Goal: Transaction & Acquisition: Download file/media

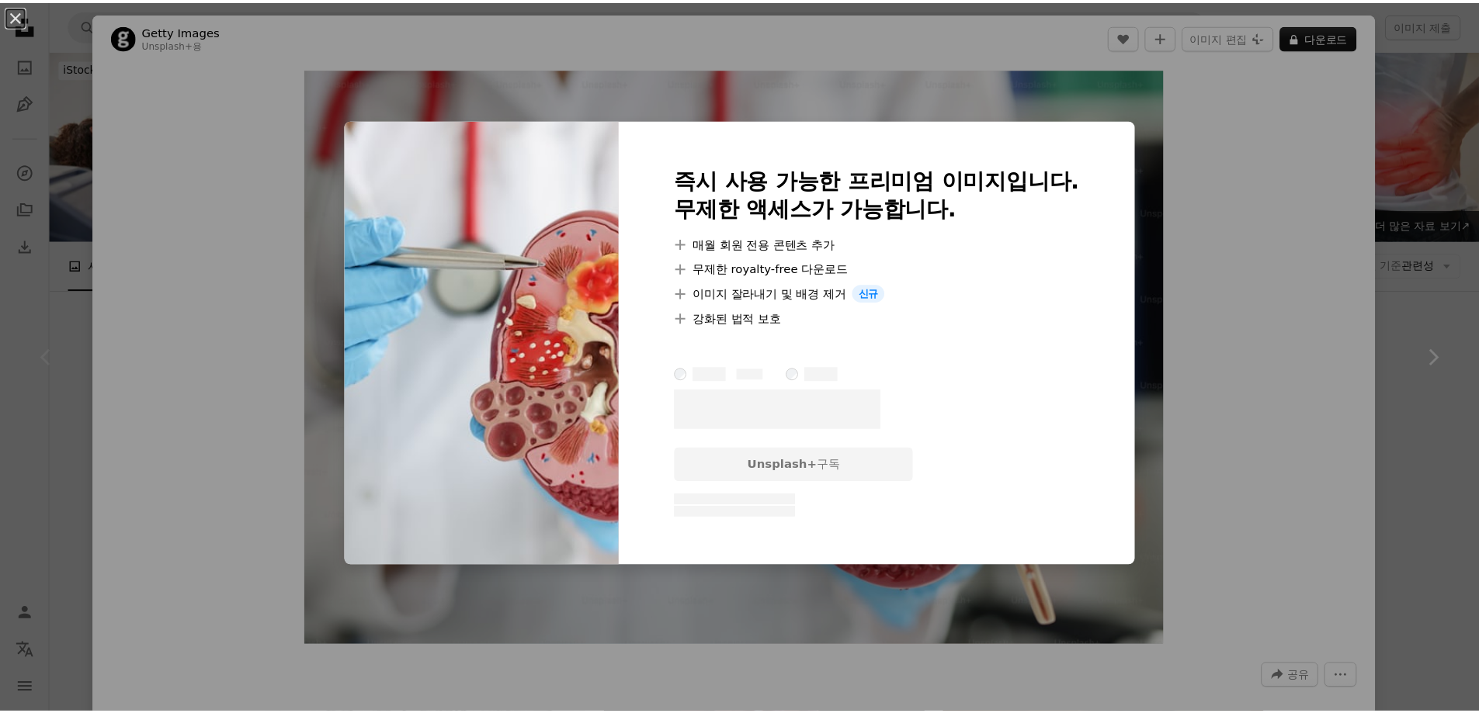
scroll to position [207, 0]
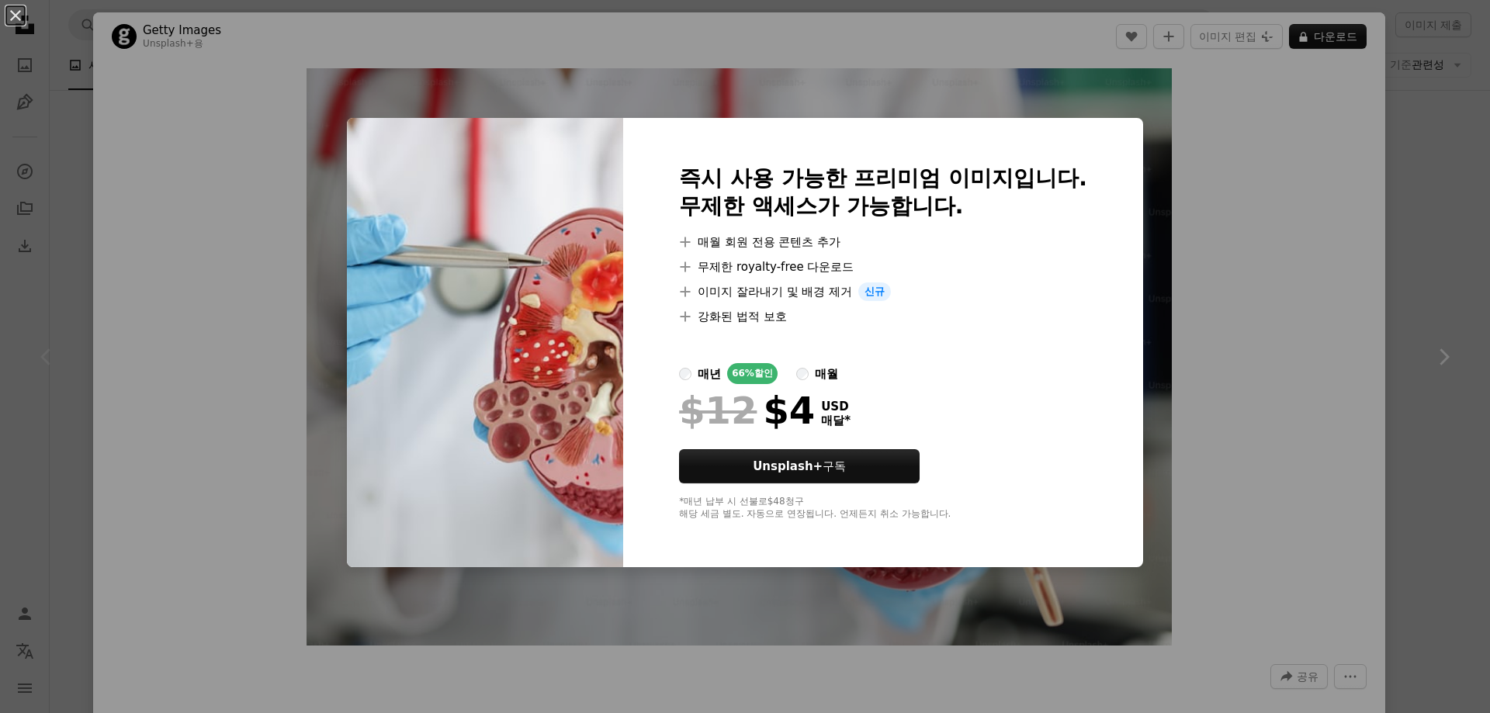
click at [1250, 154] on div "An X shape 즉시 사용 가능한 프리미엄 이미지입니다. 무제한 액세스가 가능합니다. A plus sign 매월 회원 전용 콘텐츠 추가 A…" at bounding box center [745, 356] width 1490 height 713
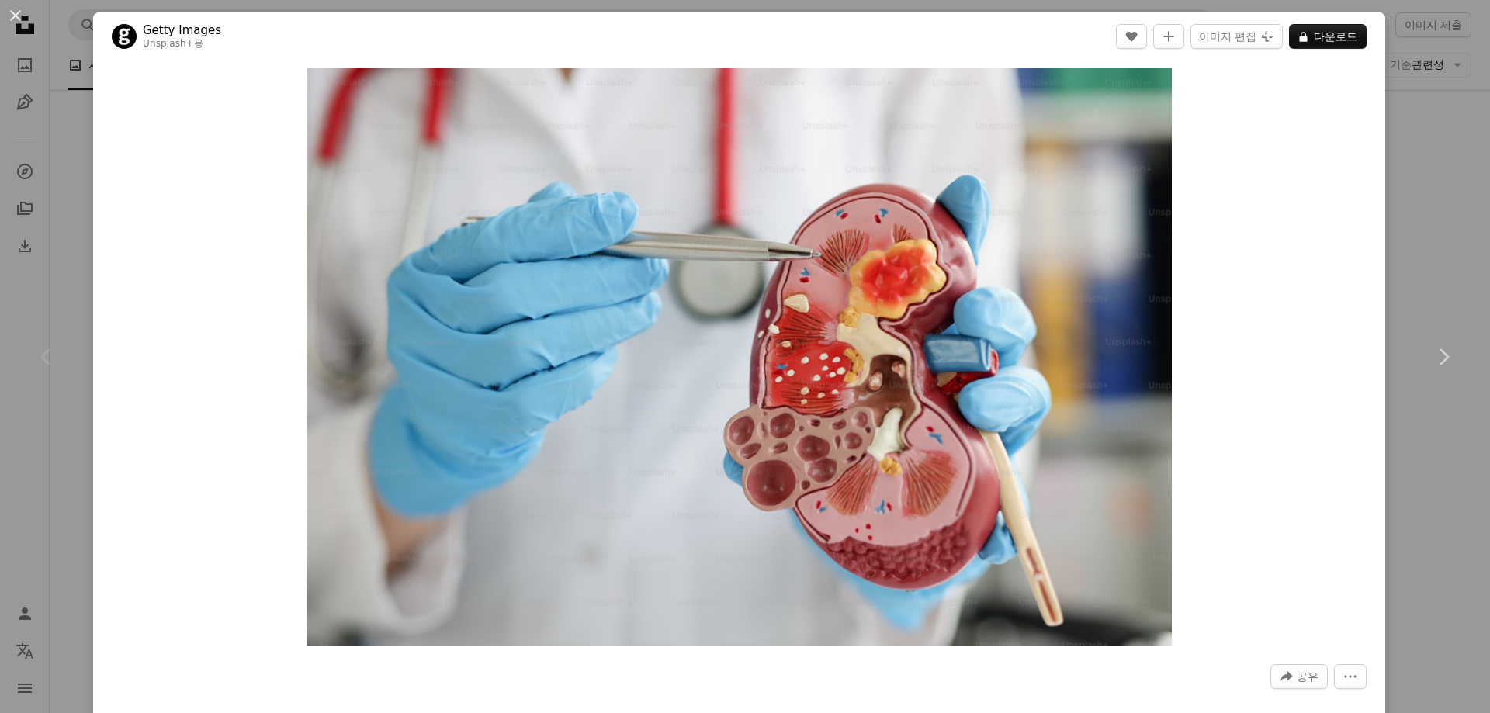
click at [1418, 127] on div "An X shape Chevron left Chevron right Getty Images Unsplash+ 용 A heart A plus s…" at bounding box center [745, 356] width 1490 height 713
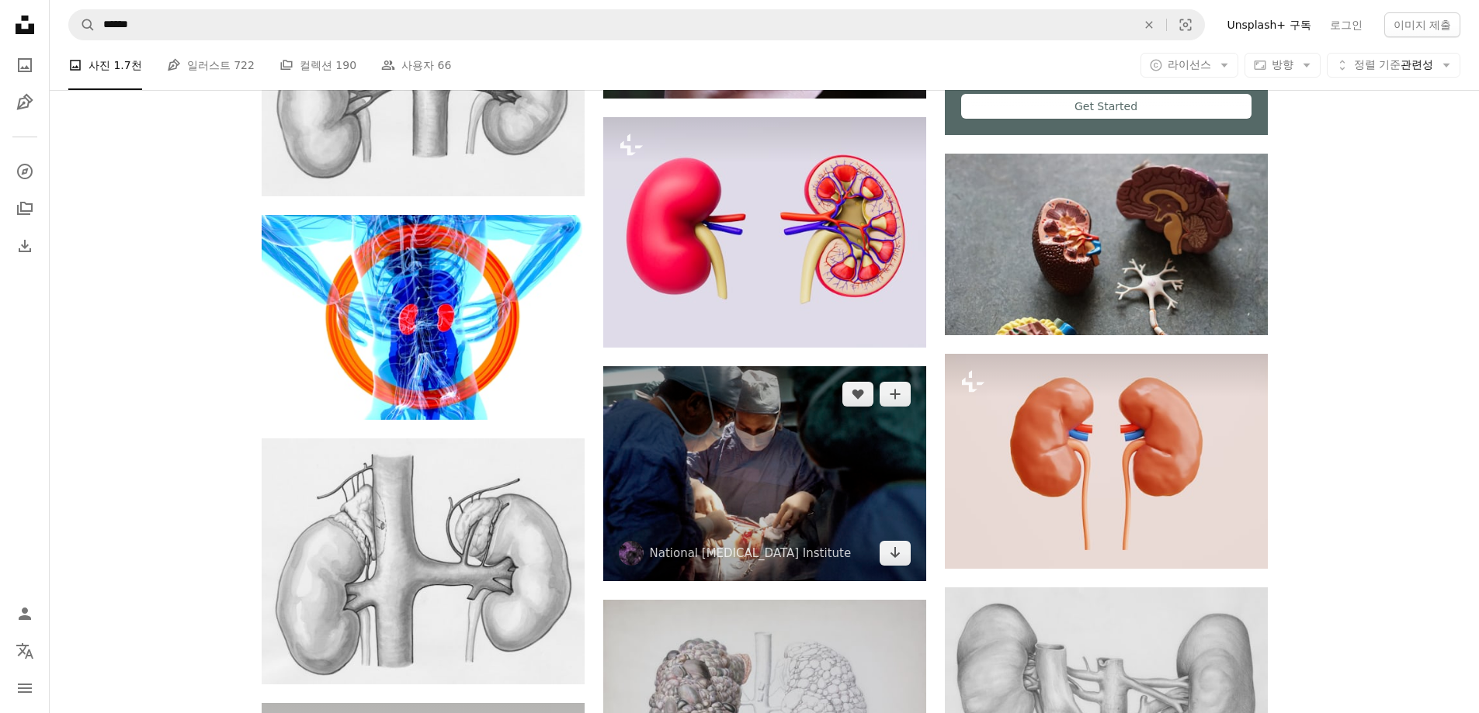
scroll to position [724, 0]
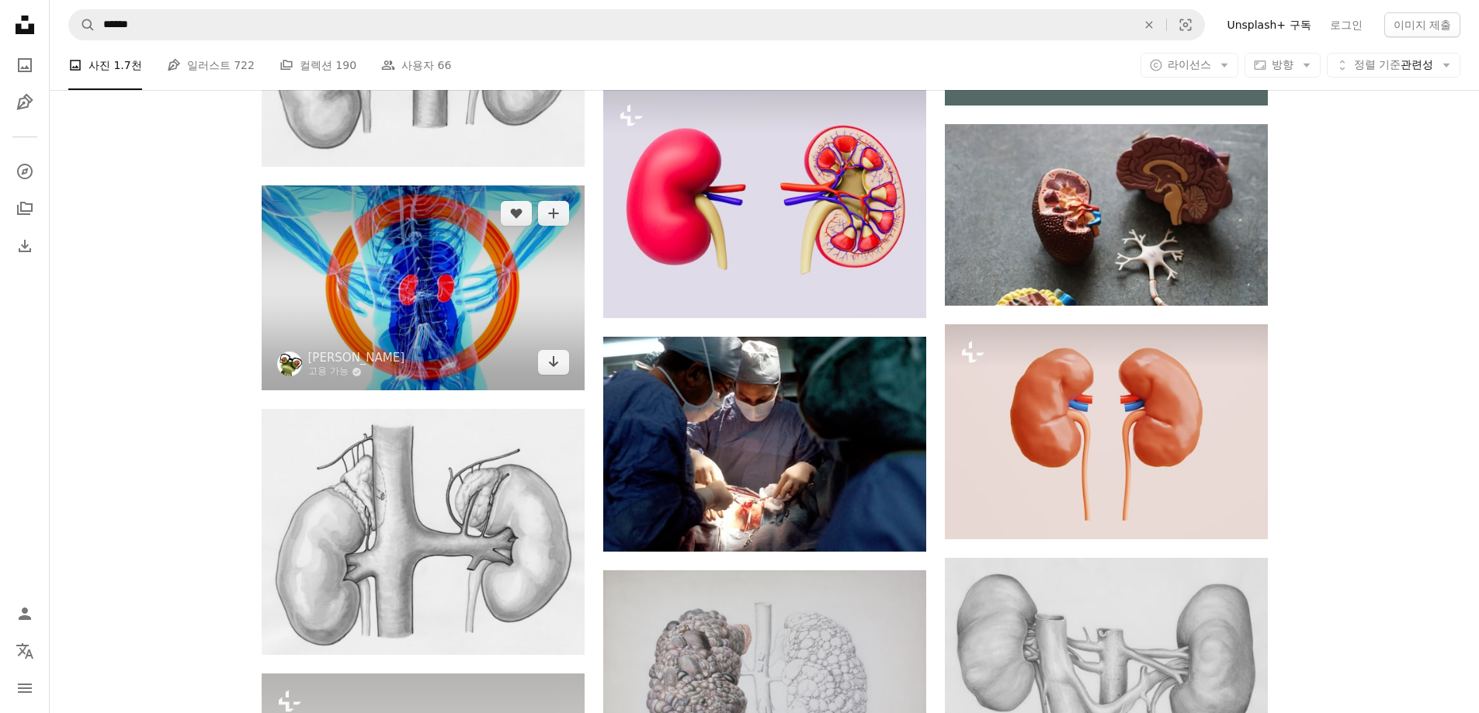
click at [551, 279] on img at bounding box center [423, 289] width 323 height 206
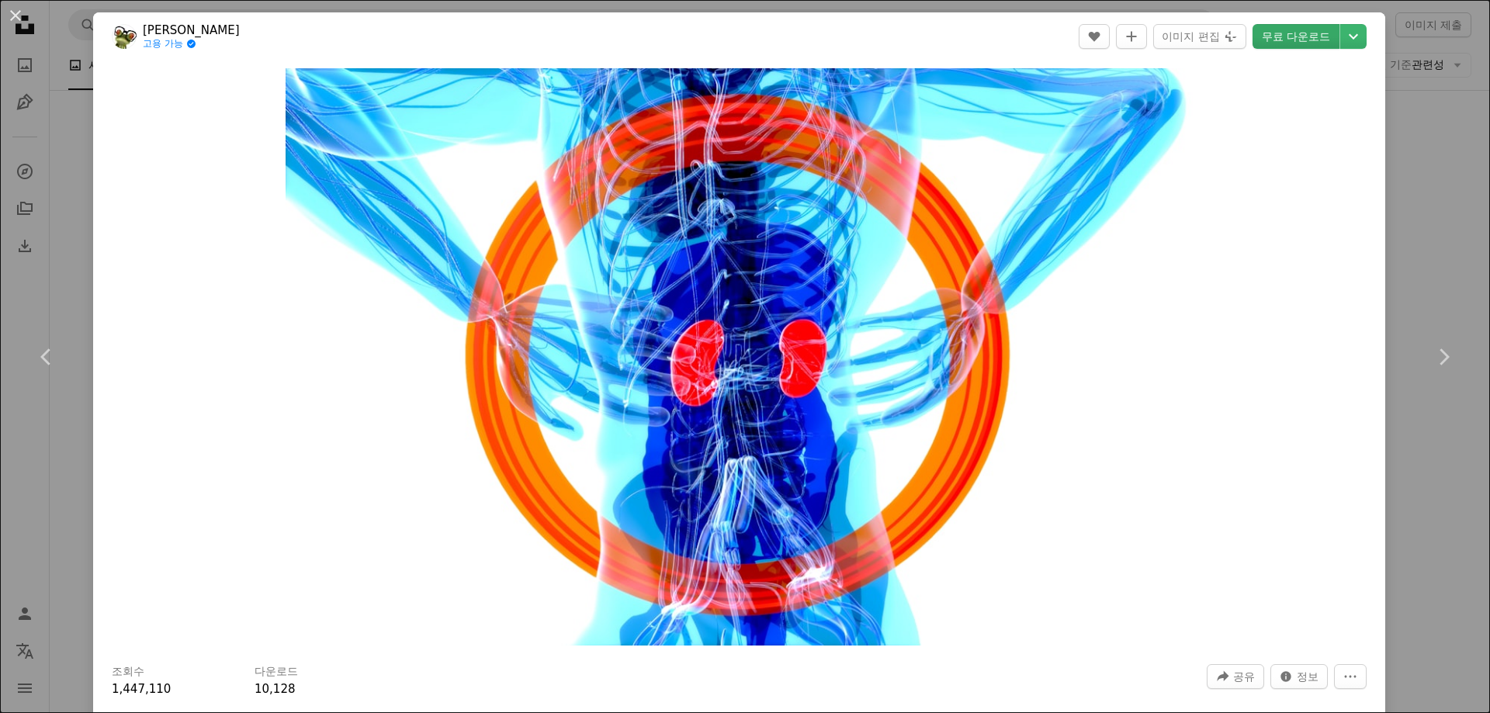
click at [1299, 38] on link "무료 다운로드" at bounding box center [1296, 36] width 87 height 25
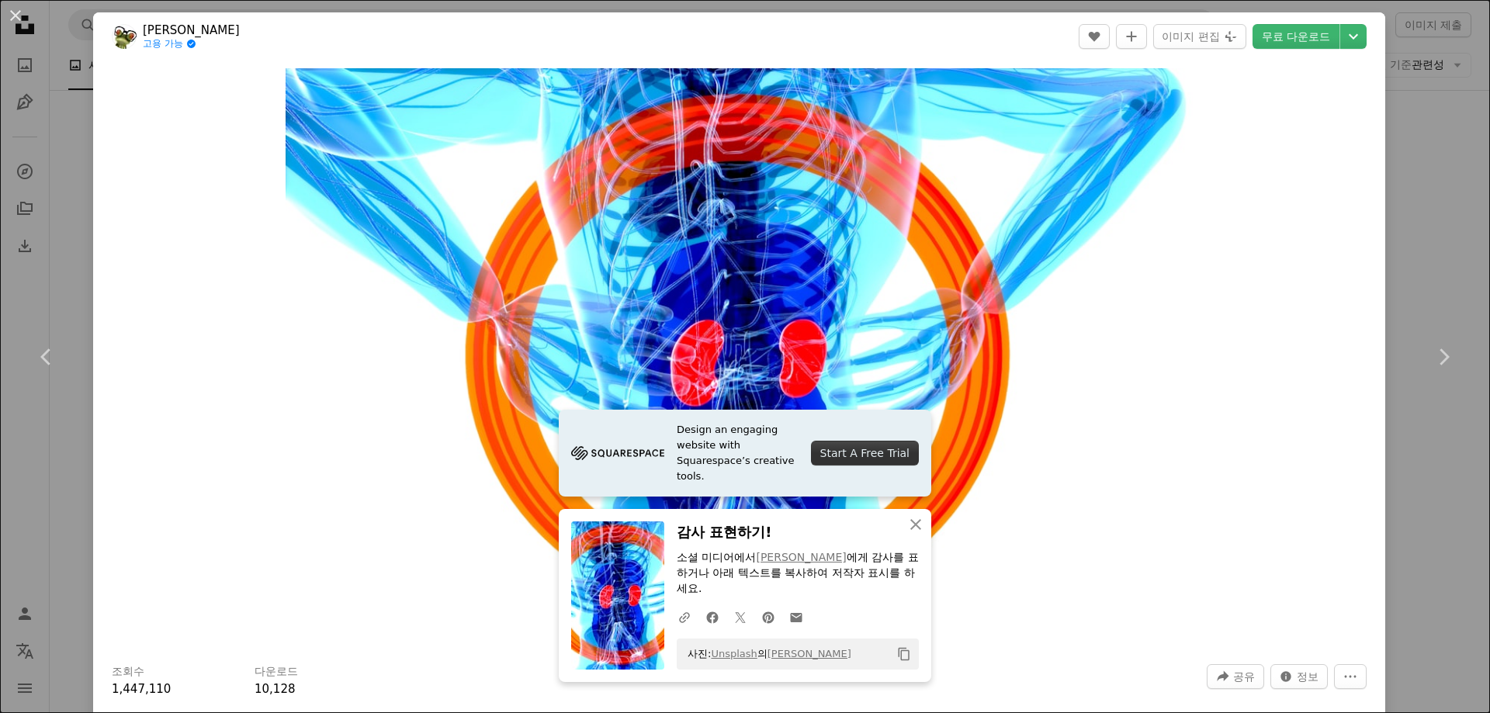
click at [1422, 225] on div "An X shape Chevron left Chevron right [PERSON_NAME] 고용 가능 A checkmark inside of…" at bounding box center [745, 356] width 1490 height 713
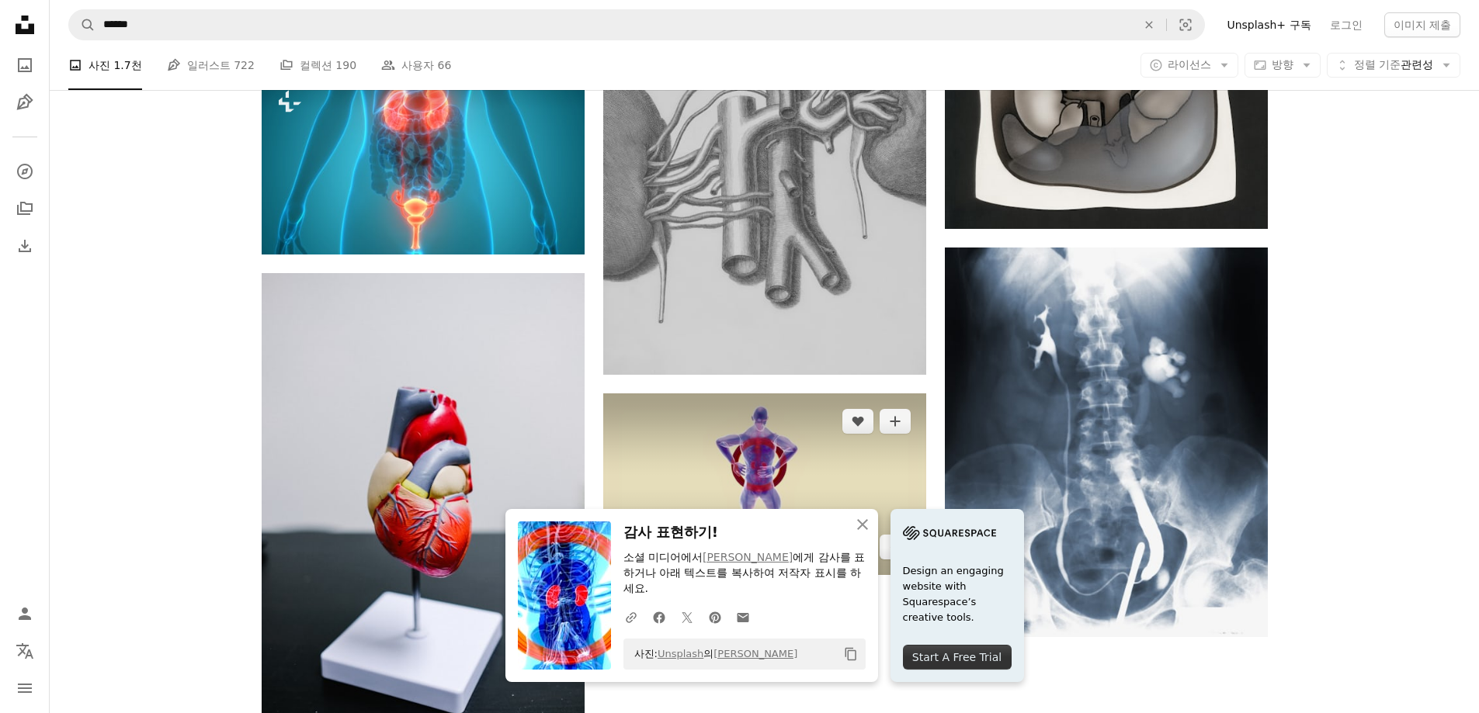
scroll to position [2070, 0]
